Goal: Find specific page/section: Find specific page/section

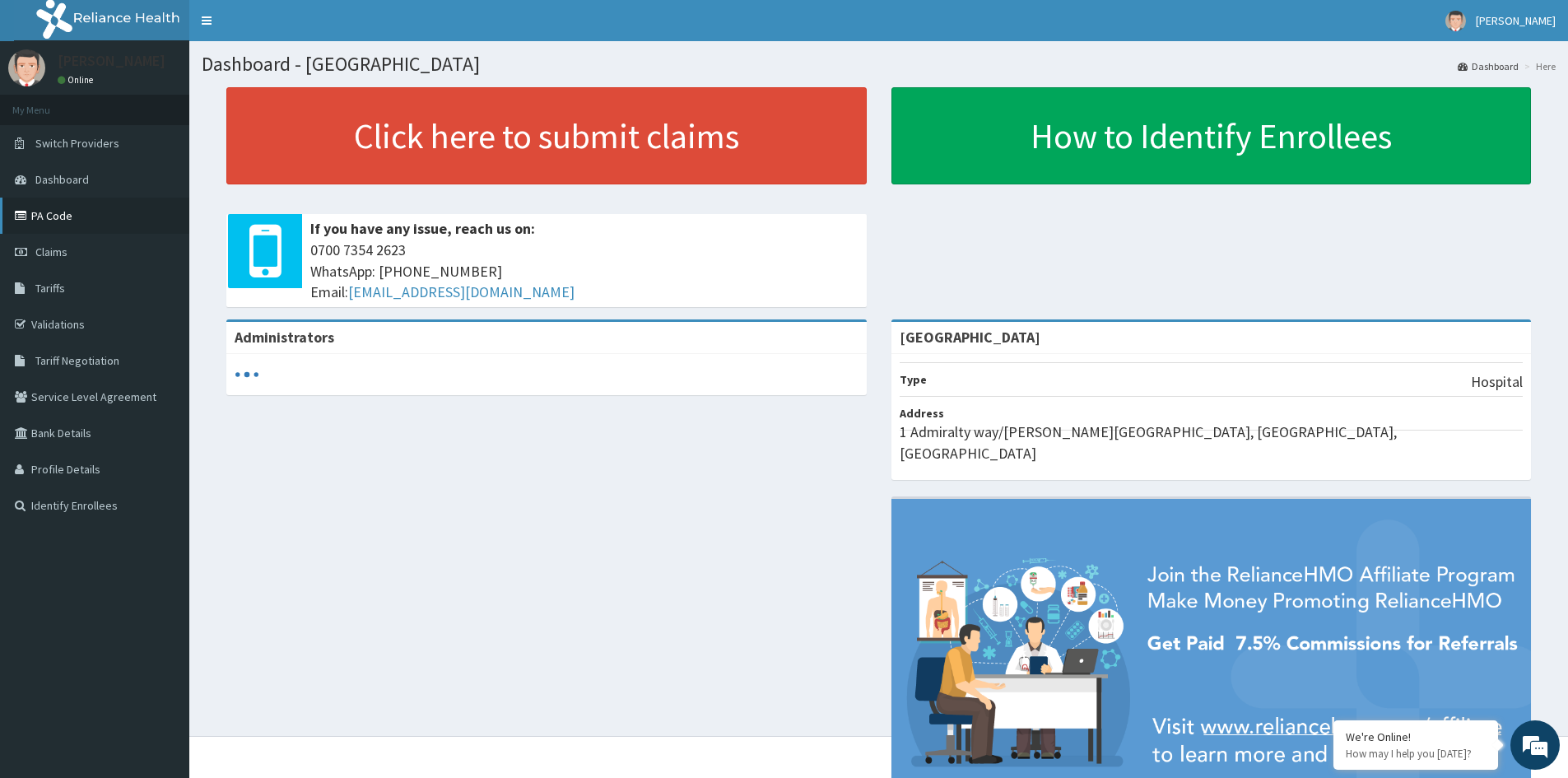
click at [57, 210] on link "PA Code" at bounding box center [94, 215] width 189 height 36
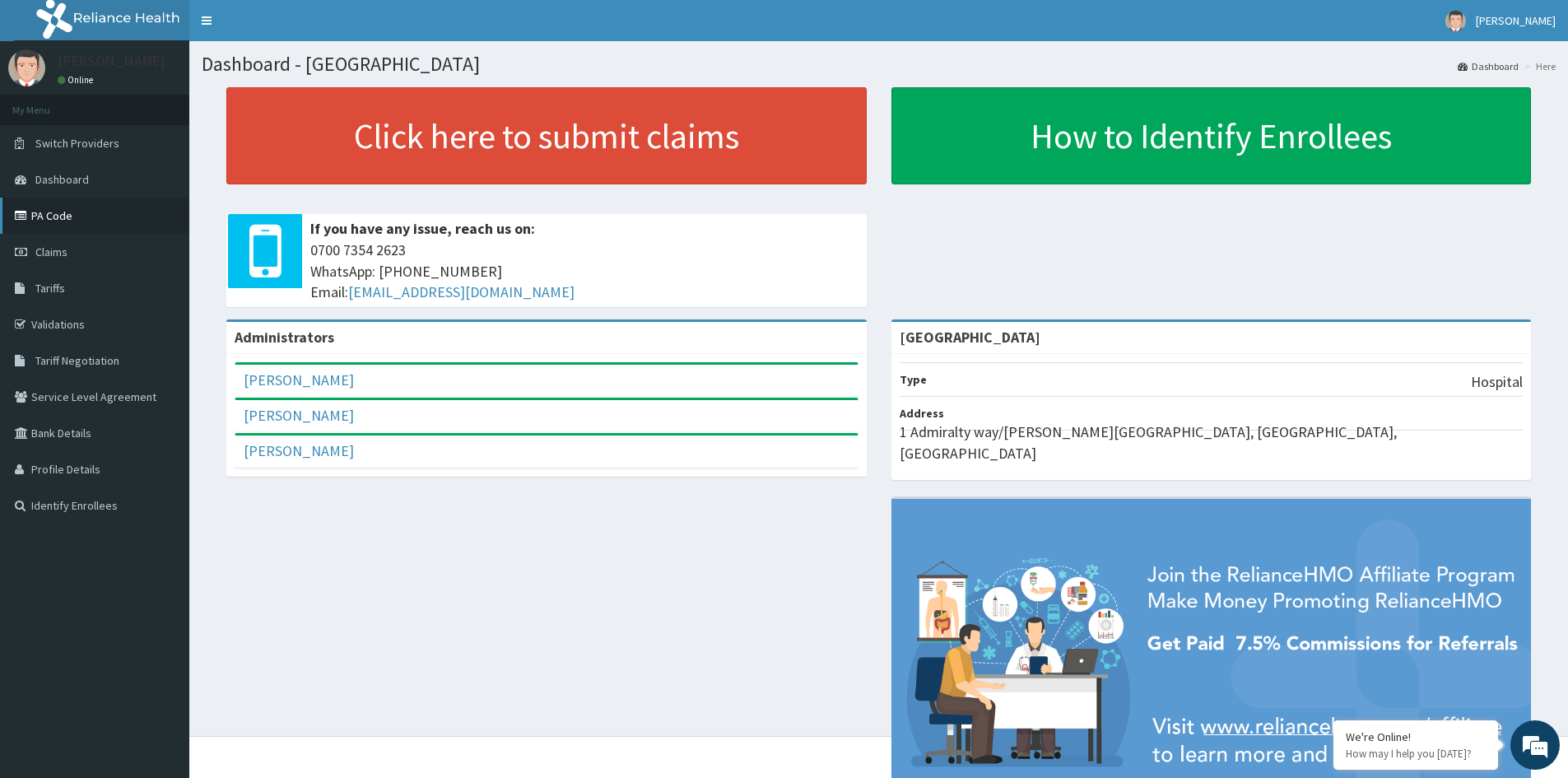
click at [75, 210] on link "PA Code" at bounding box center [94, 215] width 189 height 36
click at [81, 224] on link "PA Code" at bounding box center [94, 215] width 189 height 36
